Goal: Task Accomplishment & Management: Use online tool/utility

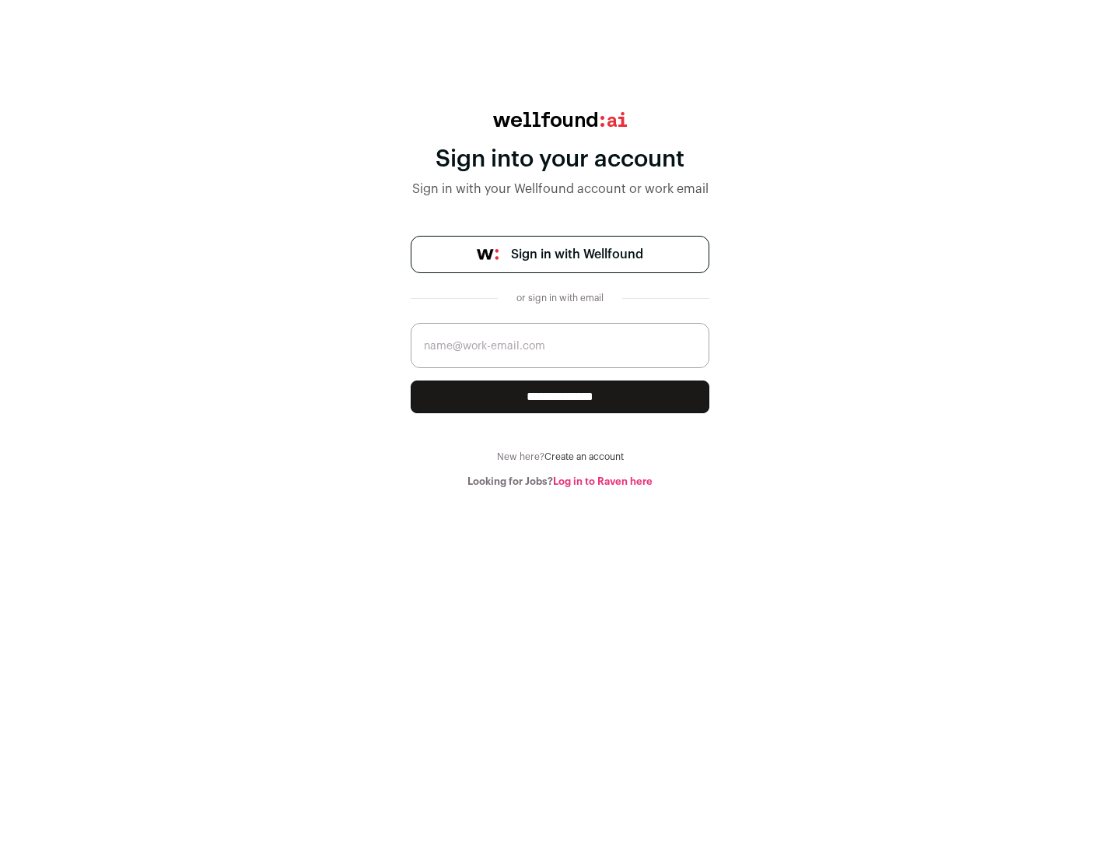
click at [576, 254] on span "Sign in with Wellfound" at bounding box center [577, 254] width 132 height 19
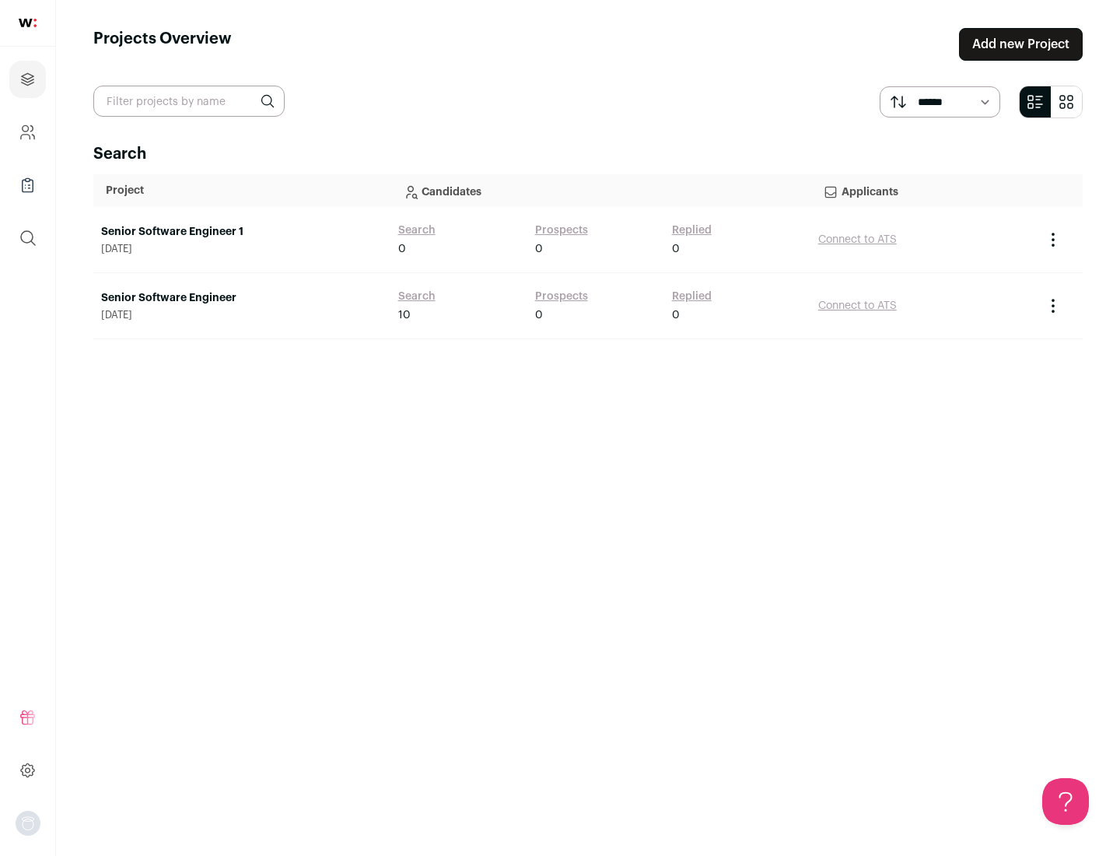
click at [241, 298] on link "Senior Software Engineer" at bounding box center [242, 298] width 282 height 16
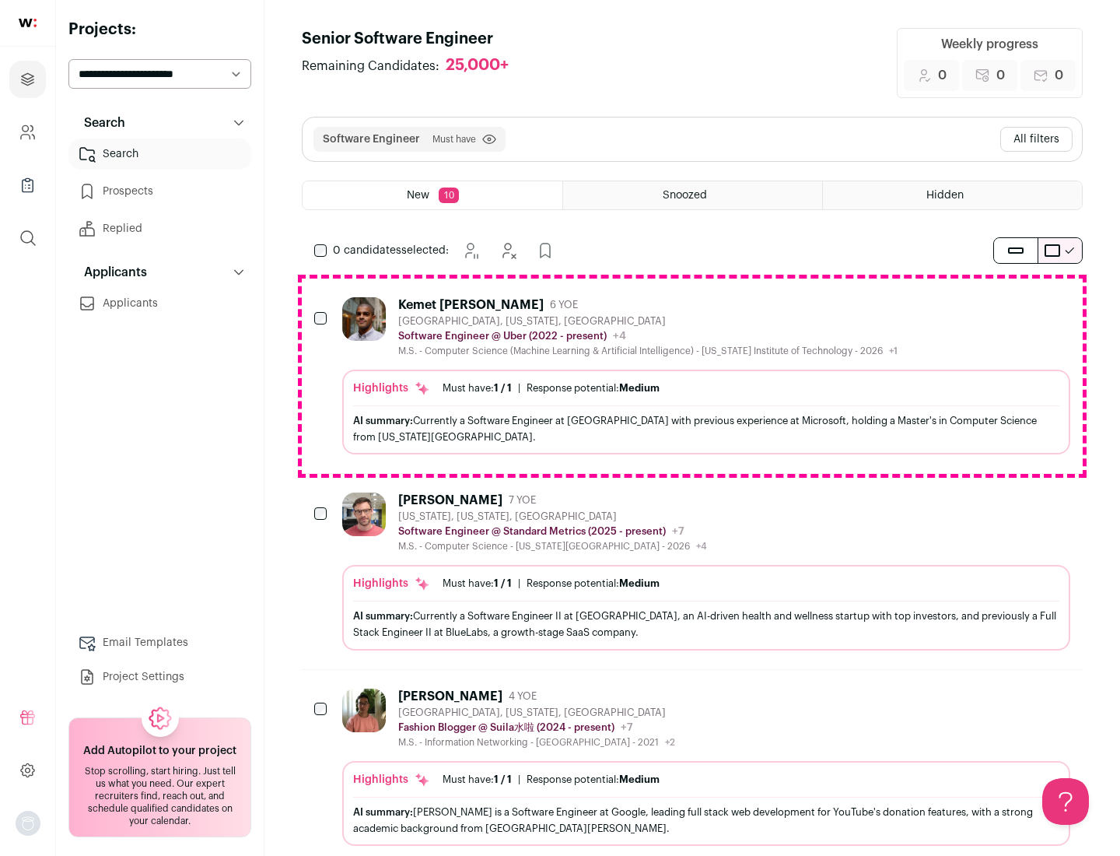
click at [692, 376] on div "Highlights Must have: 1 / 1 How many must haves have been fulfilled? | Response…" at bounding box center [706, 412] width 728 height 85
